Goal: Find specific page/section: Find specific page/section

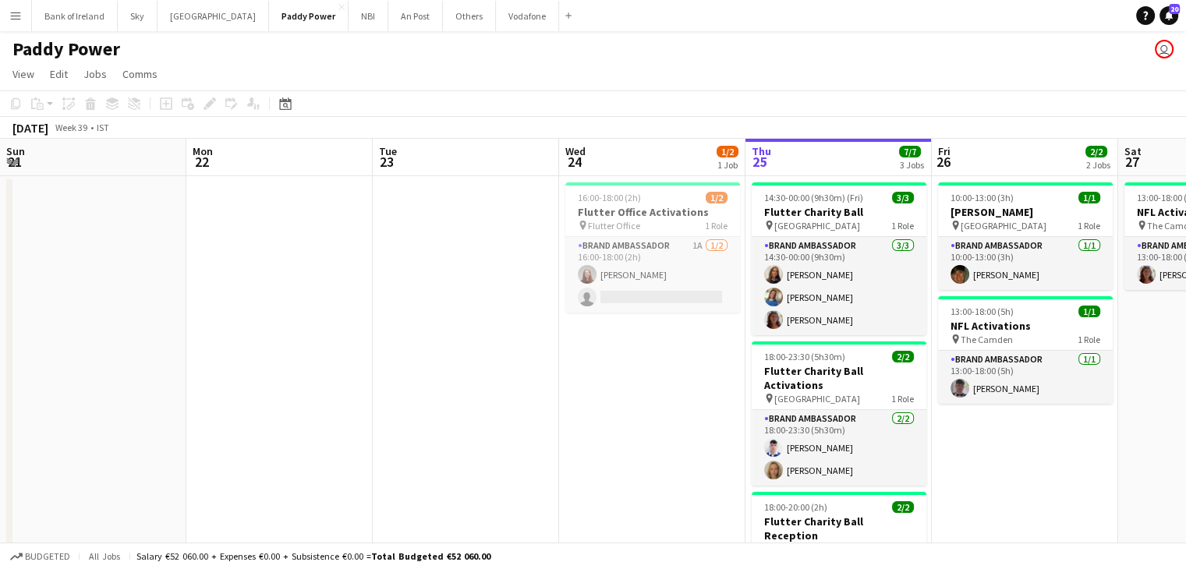
scroll to position [0, 402]
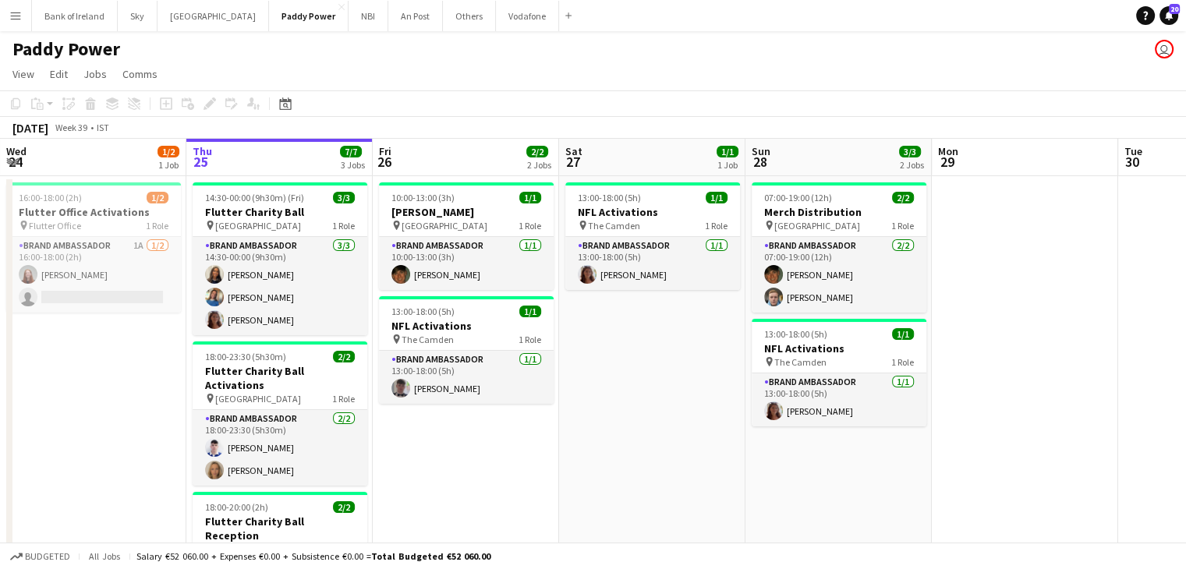
scroll to position [156, 0]
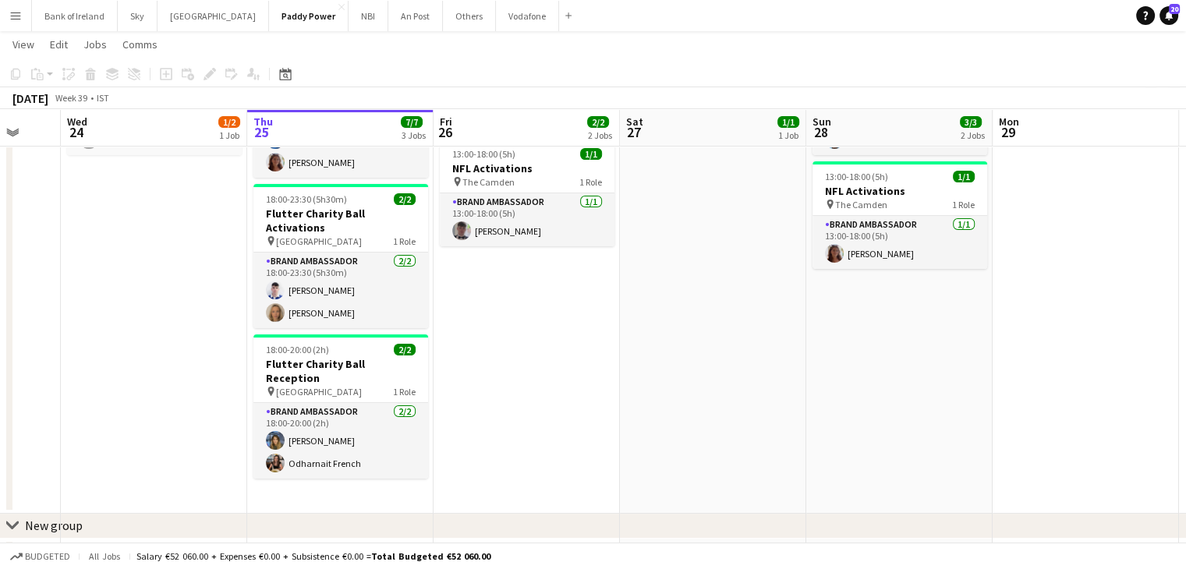
drag, startPoint x: 502, startPoint y: 317, endPoint x: 759, endPoint y: 321, distance: 257.4
click at [736, 317] on app-calendar-viewport "Mon 22 Tue 23 Wed 24 1/2 1 Job Thu 25 7/7 3 Jobs Fri 26 2/2 2 Jobs Sat 27 1/1 1…" at bounding box center [593, 245] width 1186 height 681
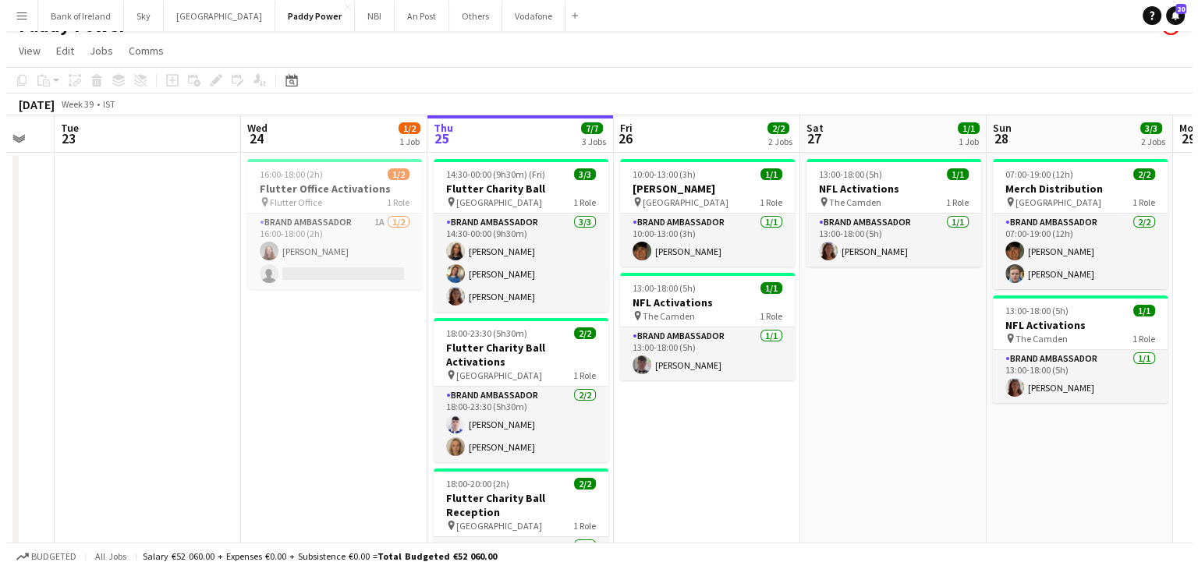
scroll to position [0, 0]
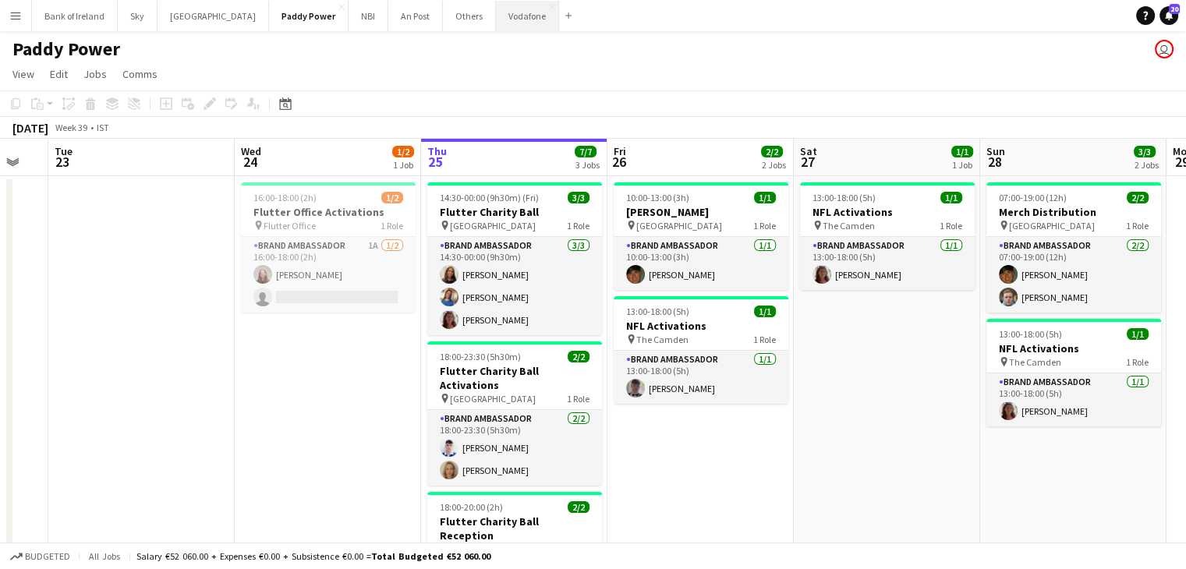
click at [496, 12] on button "Vodafone Close" at bounding box center [527, 16] width 63 height 30
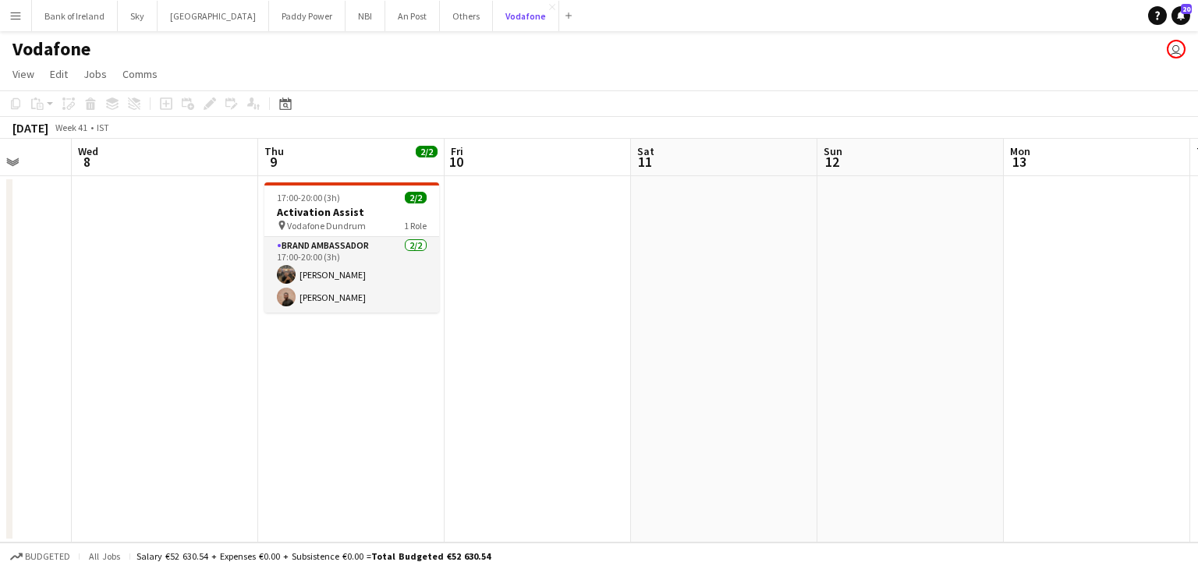
scroll to position [0, 487]
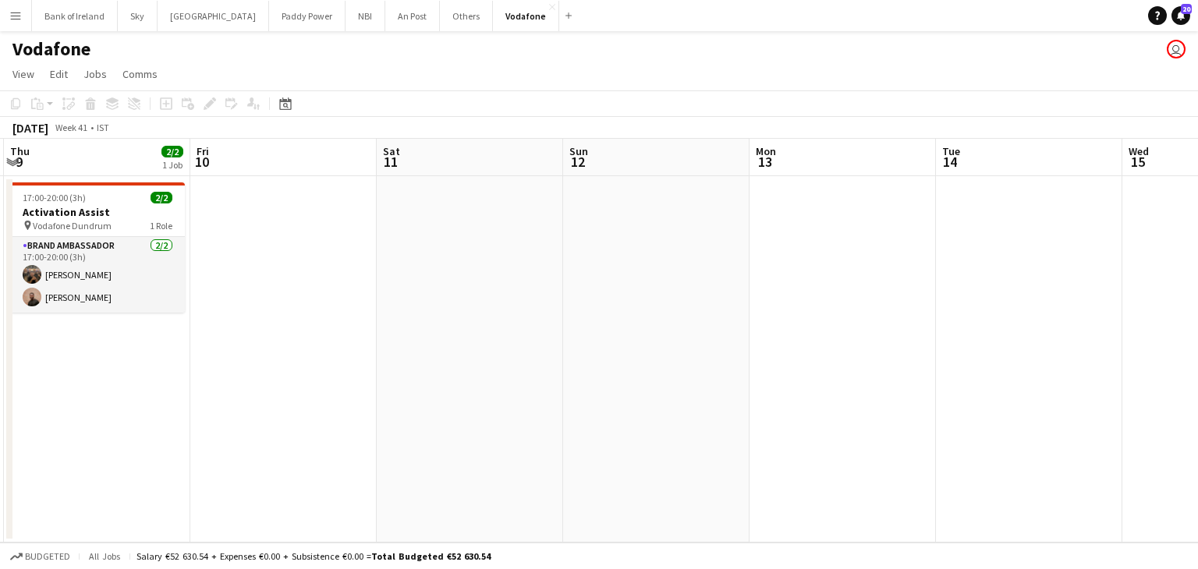
drag, startPoint x: 362, startPoint y: 271, endPoint x: 303, endPoint y: 278, distance: 59.7
click at [303, 278] on app-calendar-viewport "Mon 6 Tue 7 Wed 8 Thu 9 2/2 1 Job Fri 10 Sat 11 Sun 12 Mon 13 Tue 14 Wed 15 Thu…" at bounding box center [599, 341] width 1198 height 404
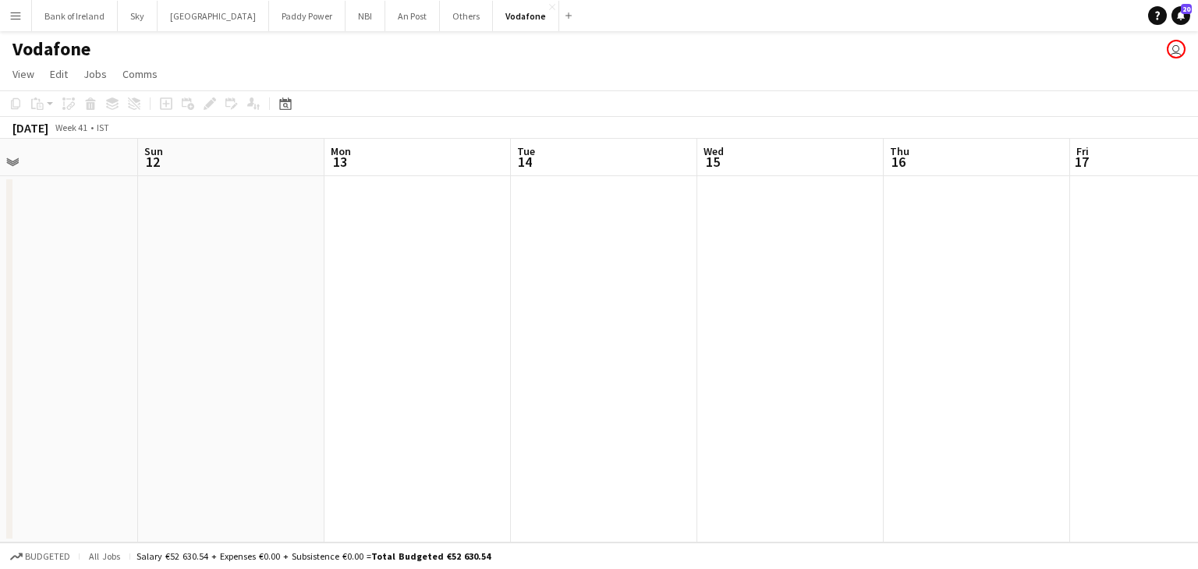
scroll to position [0, 609]
drag, startPoint x: 693, startPoint y: 282, endPoint x: 144, endPoint y: 305, distance: 550.4
click at [144, 305] on app-calendar-viewport "Wed 8 Thu 9 2/2 1 Job Fri 10 Sat 11 Sun 12 Mon 13 Tue 14 Wed 15 Thu 16 Fri 17 S…" at bounding box center [599, 341] width 1198 height 404
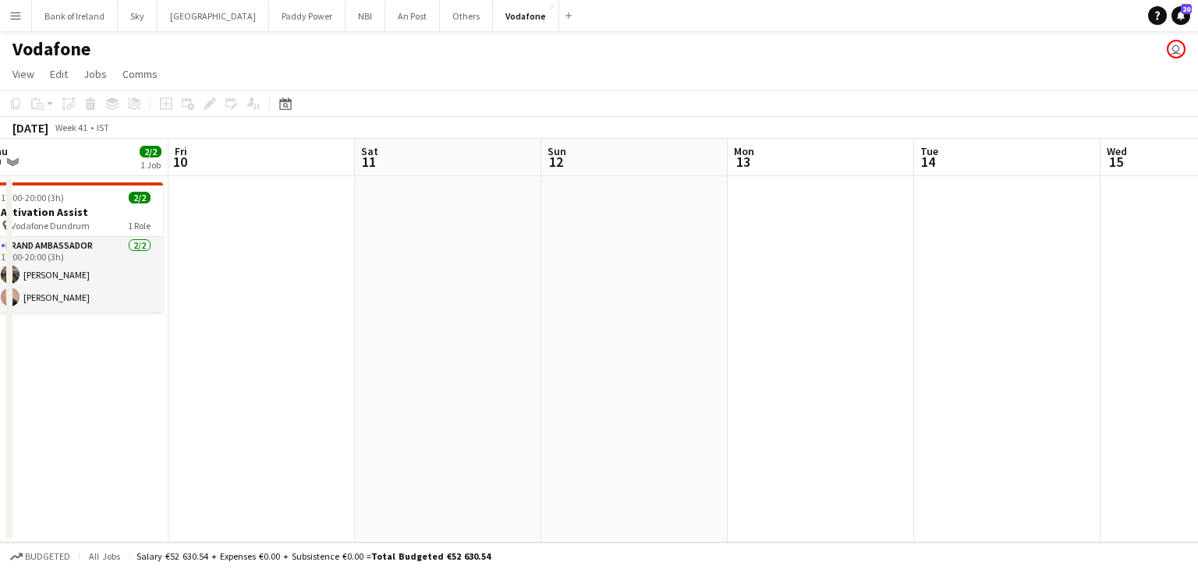
drag, startPoint x: 599, startPoint y: 413, endPoint x: 1197, endPoint y: 299, distance: 609.0
click at [1197, 299] on app-calendar-viewport "Tue 7 Wed 8 Thu 9 2/2 1 Job Fri 10 Sat 11 Sun 12 Mon 13 Tue 14 Wed 15 Thu 16 Fr…" at bounding box center [599, 341] width 1198 height 404
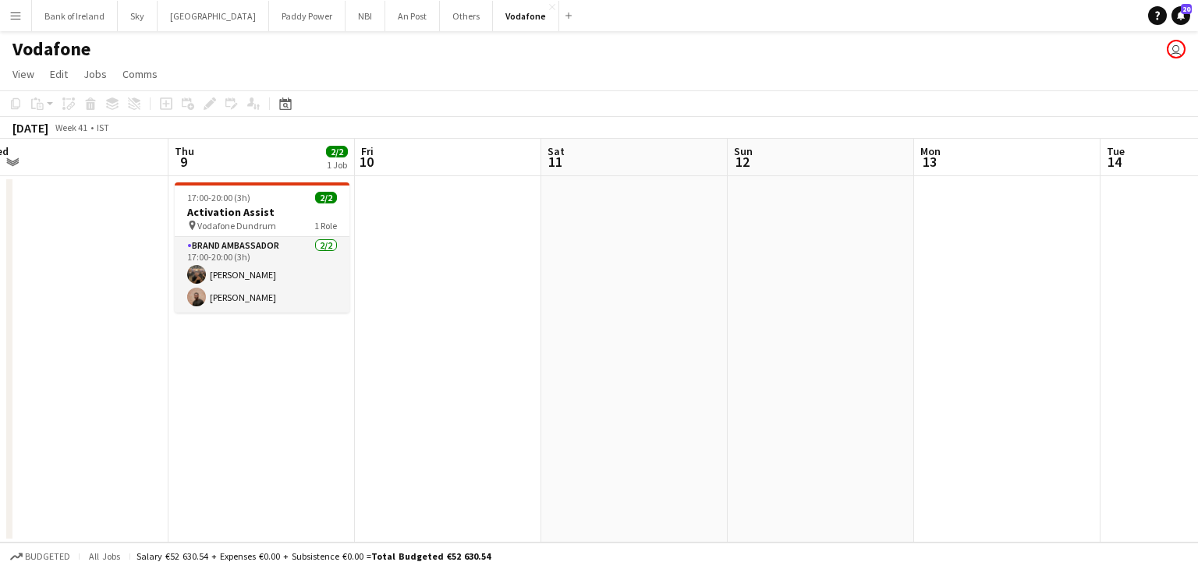
drag, startPoint x: 640, startPoint y: 316, endPoint x: 937, endPoint y: 275, distance: 299.9
click at [884, 278] on app-calendar-viewport "Mon 6 Tue 7 Wed 8 Thu 9 2/2 1 Job Fri 10 Sat 11 Sun 12 Mon 13 Tue 14 Wed 15 Thu…" at bounding box center [599, 341] width 1198 height 404
